Goal: Task Accomplishment & Management: Complete application form

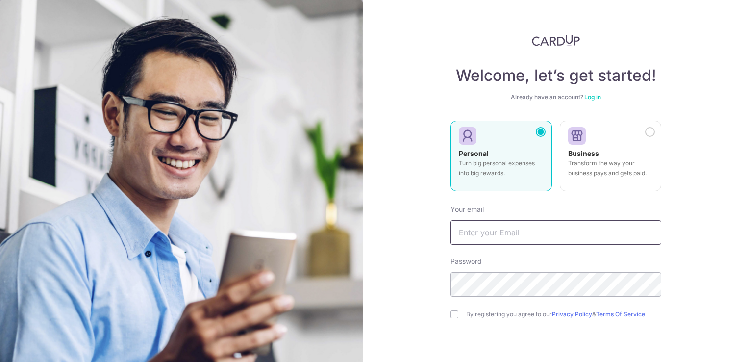
click at [544, 228] on input "text" at bounding box center [555, 232] width 211 height 24
type input "tienchi.wong@gmail.com"
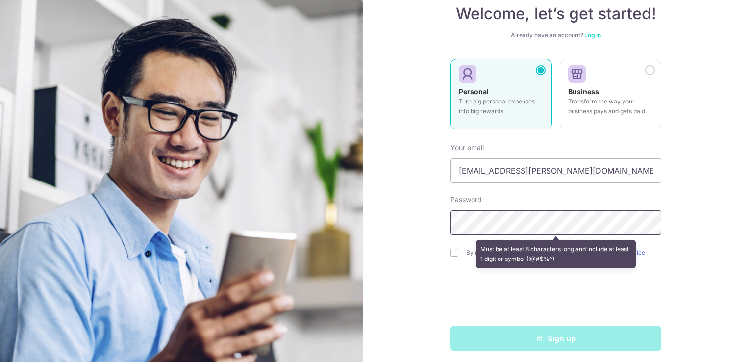
scroll to position [66, 0]
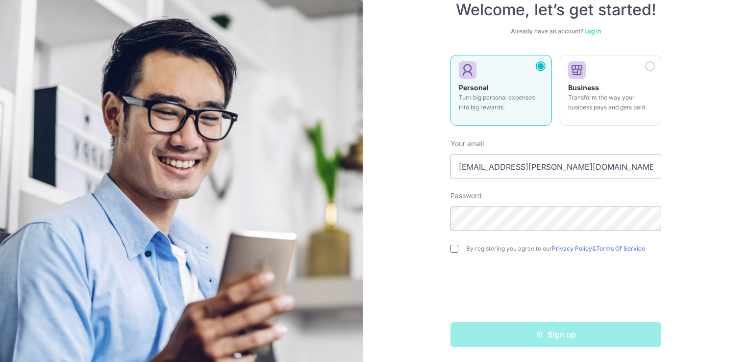
click at [452, 248] on input "checkbox" at bounding box center [454, 249] width 8 height 8
checkbox input "true"
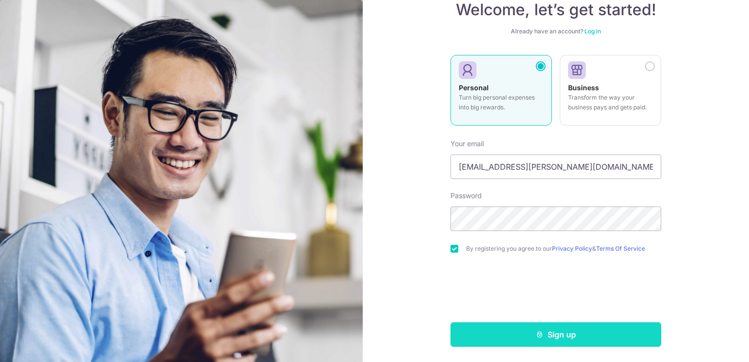
click at [524, 330] on button "Sign up" at bounding box center [555, 334] width 211 height 24
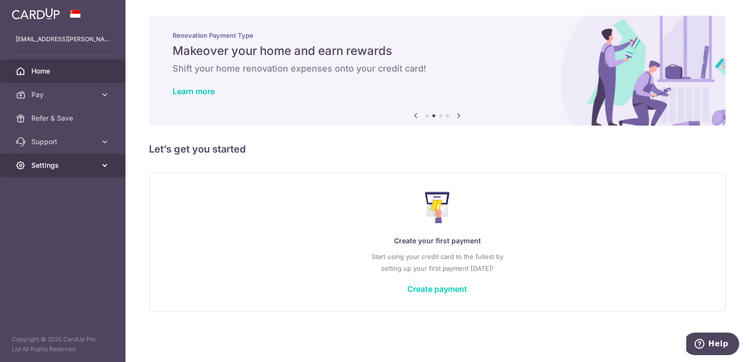
drag, startPoint x: 105, startPoint y: 168, endPoint x: 60, endPoint y: 166, distance: 45.6
click at [60, 166] on span "Settings" at bounding box center [63, 165] width 65 height 10
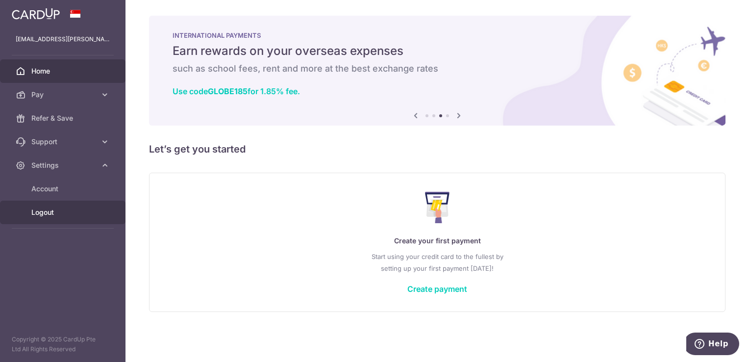
drag, startPoint x: 57, startPoint y: 210, endPoint x: 43, endPoint y: 211, distance: 14.7
drag, startPoint x: 43, startPoint y: 211, endPoint x: 31, endPoint y: 207, distance: 12.4
click at [31, 207] on link "Logout" at bounding box center [62, 212] width 125 height 24
